Goal: Transaction & Acquisition: Purchase product/service

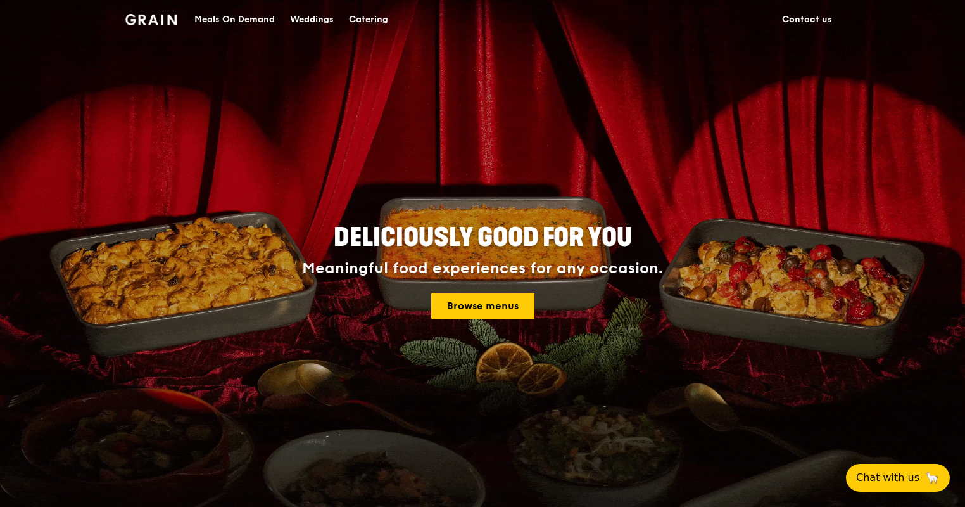
click at [372, 27] on div "Catering" at bounding box center [368, 20] width 39 height 38
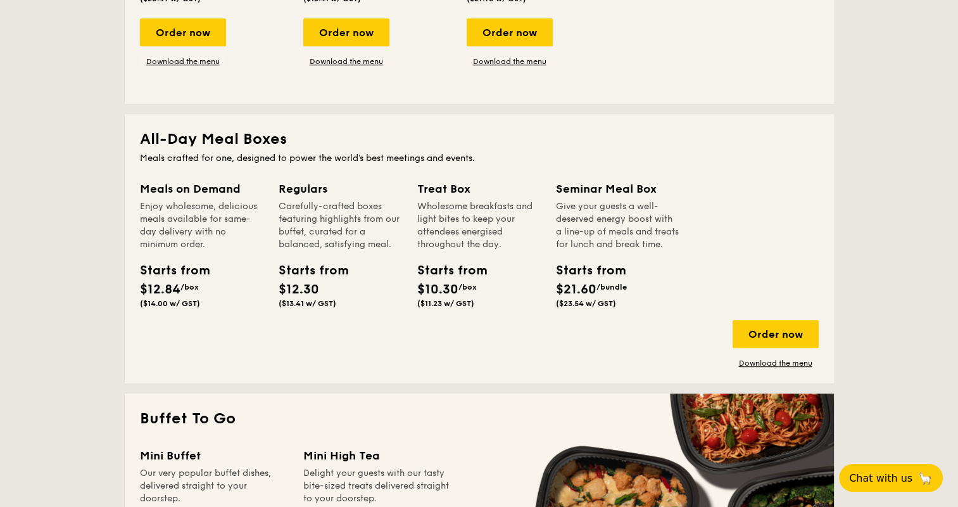
scroll to position [760, 0]
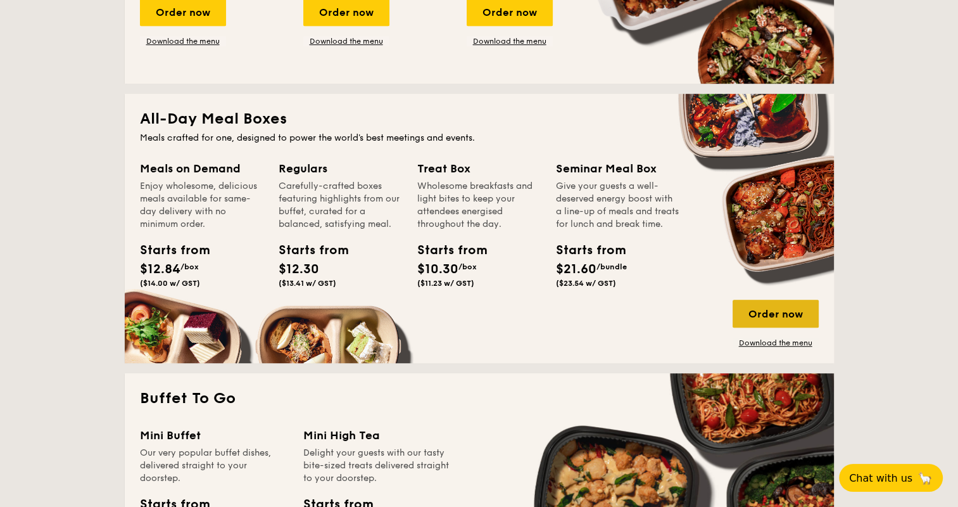
click at [799, 316] on div "Order now" at bounding box center [776, 313] width 86 height 28
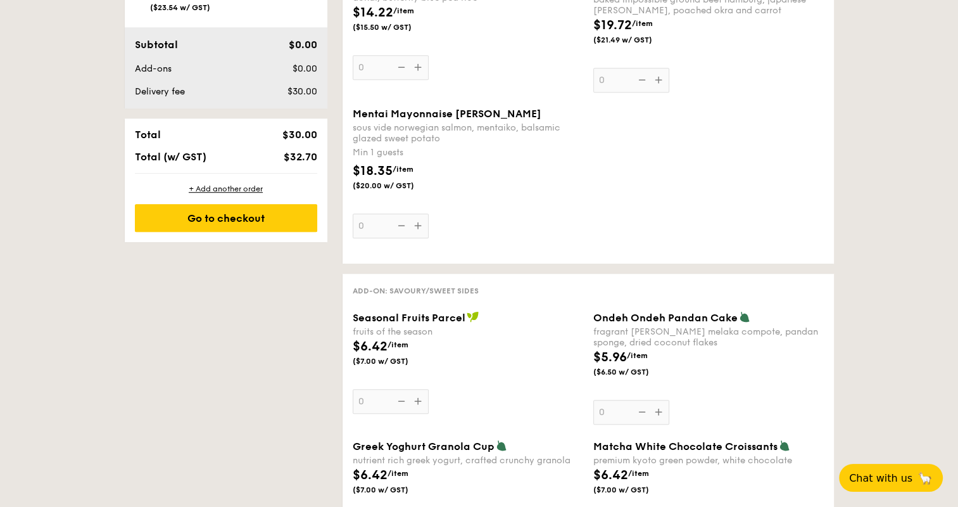
scroll to position [443, 0]
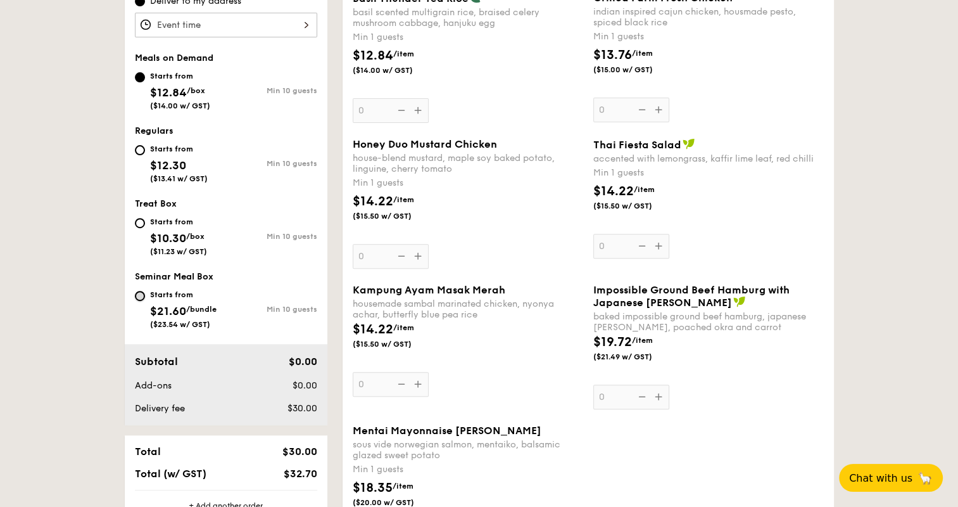
click at [144, 298] on input "Starts from $21.60 /bundle ($23.54 w/ GST) Min 10 guests" at bounding box center [140, 296] width 10 height 10
radio input "true"
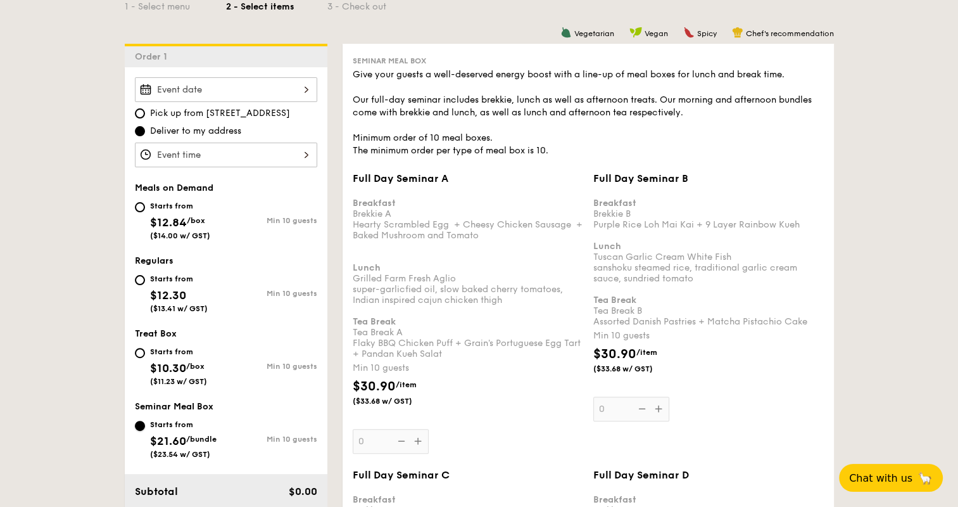
scroll to position [317, 0]
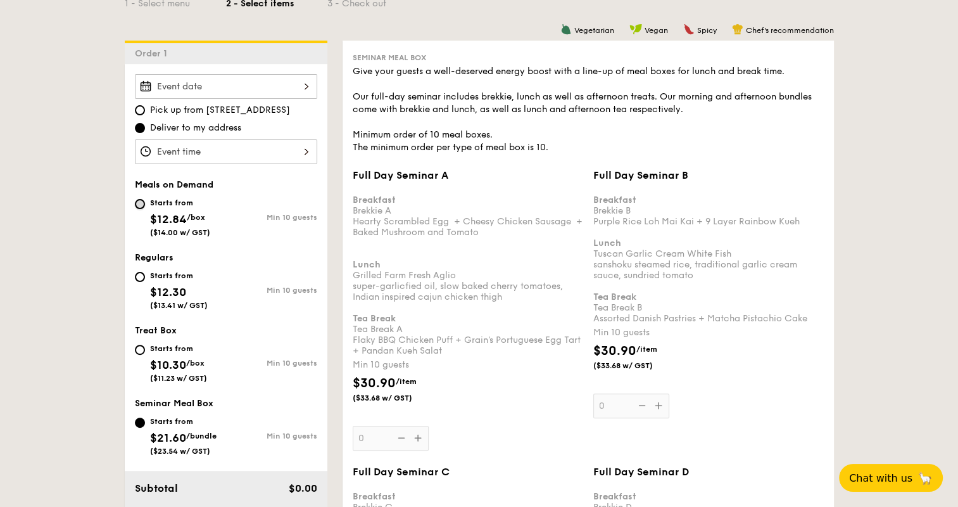
click at [139, 206] on input "Starts from $12.84 /box ($14.00 w/ GST) Min 10 guests" at bounding box center [140, 204] width 10 height 10
radio input "true"
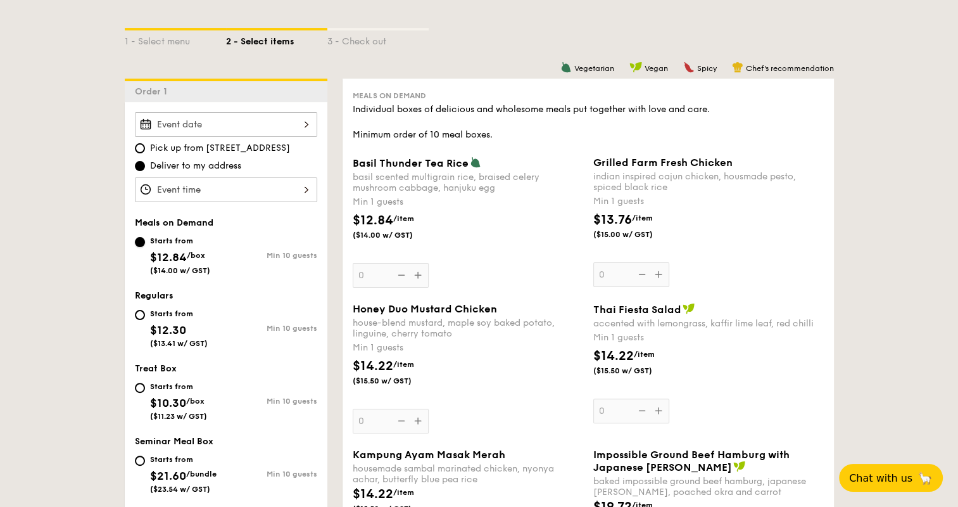
scroll to position [253, 0]
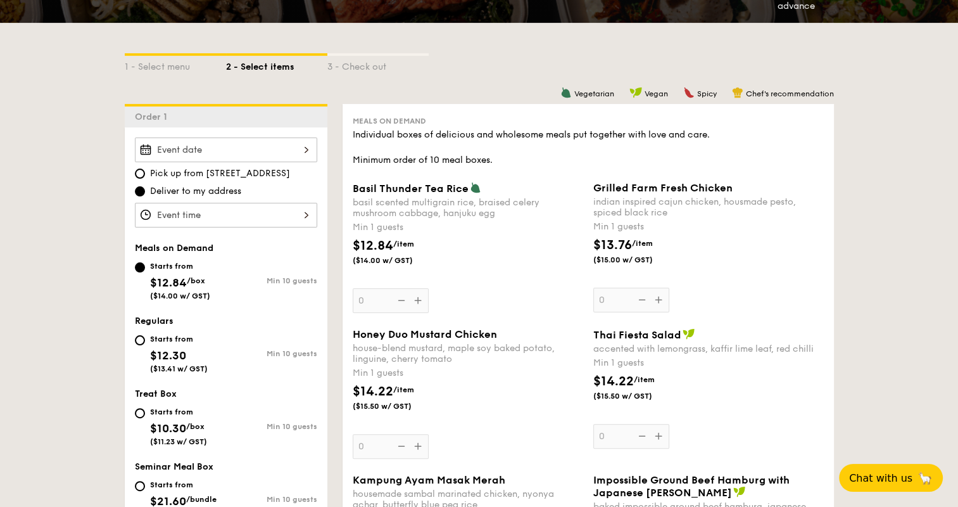
click at [163, 335] on div "Starts from" at bounding box center [179, 339] width 58 height 10
click at [145, 335] on input "Starts from $12.30 ($13.41 w/ GST) Min 10 guests" at bounding box center [140, 340] width 10 height 10
radio input "true"
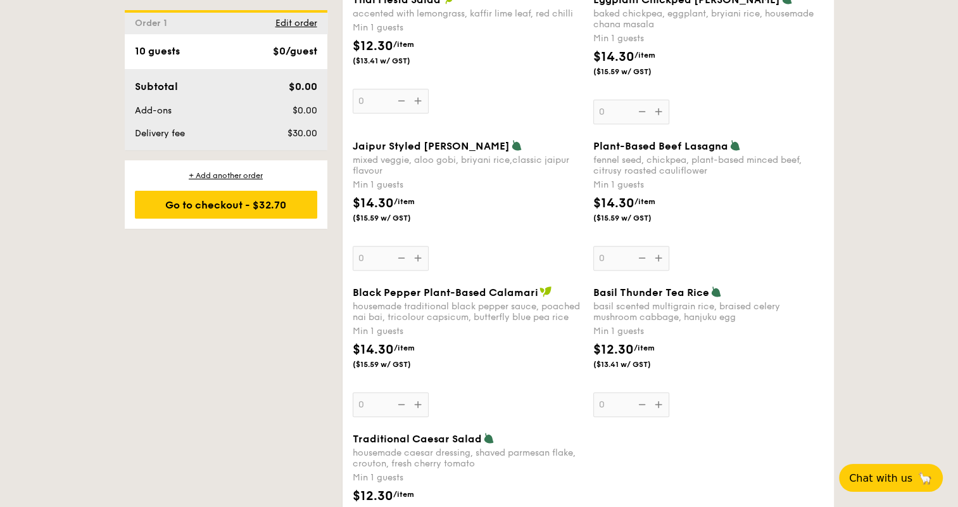
scroll to position [1013, 0]
